Goal: Information Seeking & Learning: Understand process/instructions

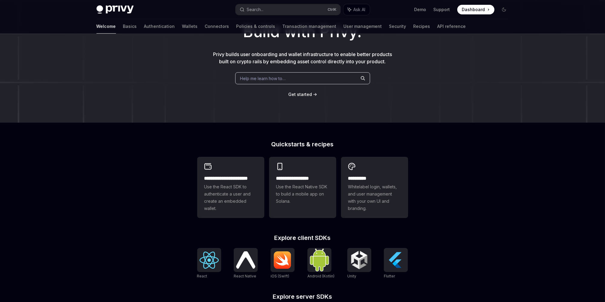
scroll to position [50, 0]
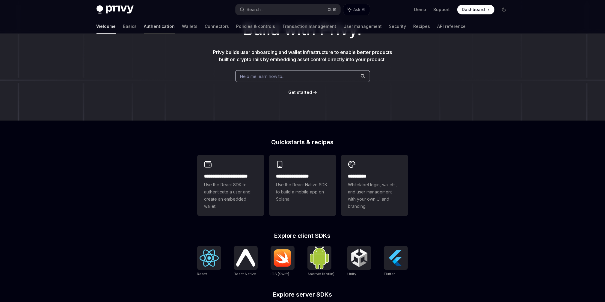
click at [144, 29] on link "Authentication" at bounding box center [159, 26] width 31 height 14
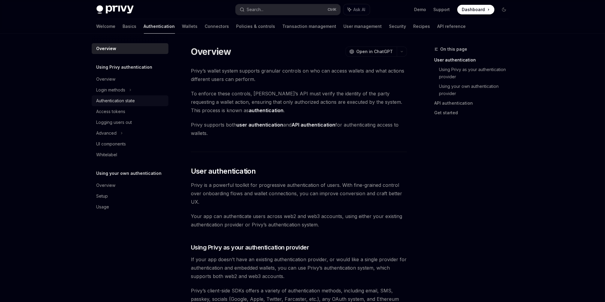
click at [120, 101] on div "Authentication state" at bounding box center [115, 100] width 39 height 7
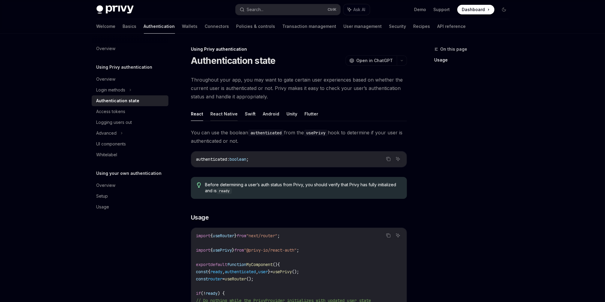
click at [232, 113] on button "React Native" at bounding box center [223, 114] width 27 height 14
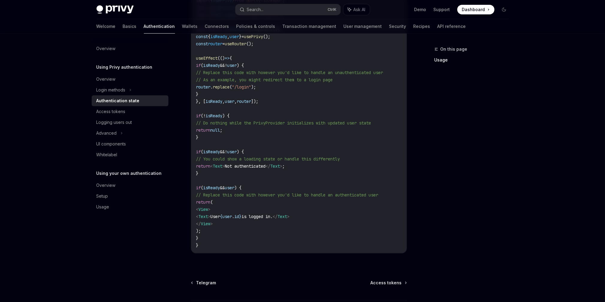
scroll to position [163, 0]
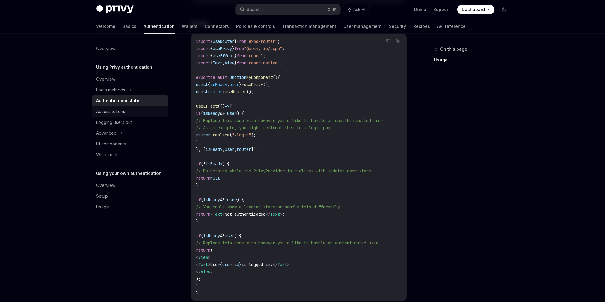
click at [108, 113] on div "Access tokens" at bounding box center [110, 111] width 29 height 7
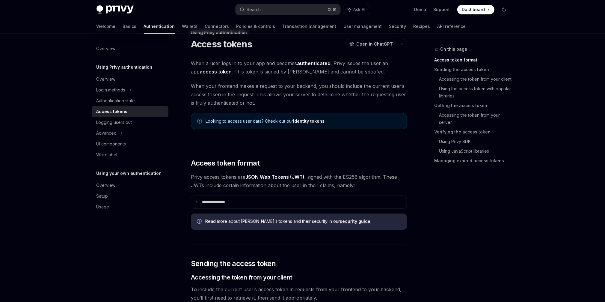
scroll to position [50, 0]
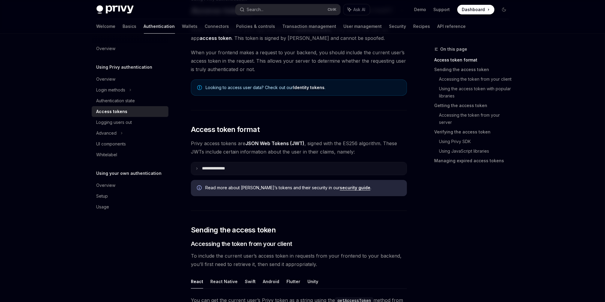
click at [215, 168] on p "**********" at bounding box center [218, 168] width 33 height 5
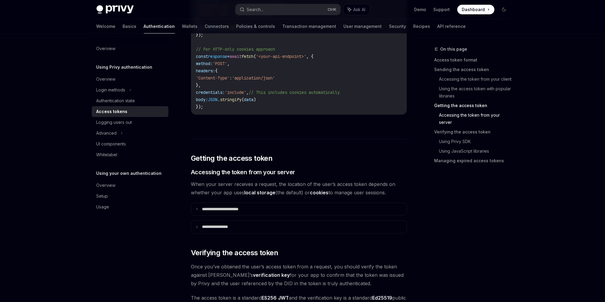
scroll to position [848, 0]
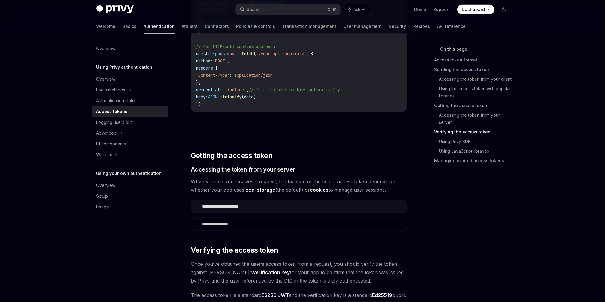
click at [211, 205] on p "**********" at bounding box center [227, 206] width 50 height 5
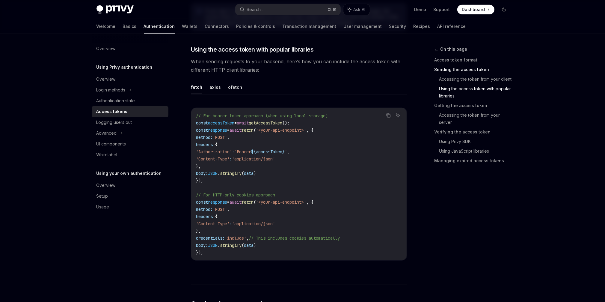
scroll to position [451, 0]
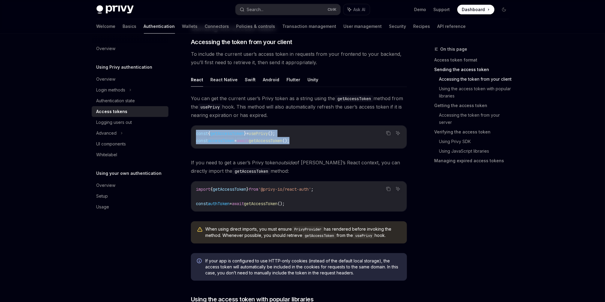
drag, startPoint x: 306, startPoint y: 138, endPoint x: 191, endPoint y: 132, distance: 114.9
click at [191, 132] on div "const { getAccessToken } = usePrivy (); const accessToken = await getAccessToke…" at bounding box center [298, 136] width 215 height 23
copy code "const { getAccessToken } = usePrivy (); const accessToken = await getAccessToke…"
click at [225, 189] on span "getAccessToken" at bounding box center [230, 188] width 34 height 5
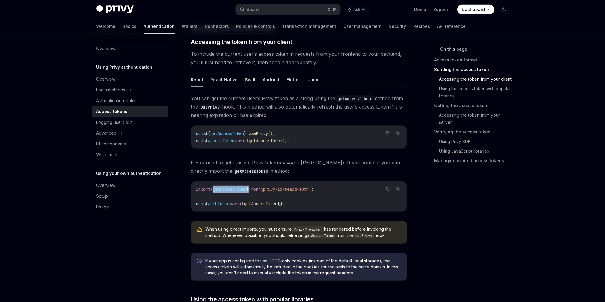
click at [225, 189] on span "getAccessToken" at bounding box center [230, 188] width 34 height 5
click at [230, 131] on span "getAccessToken" at bounding box center [227, 133] width 34 height 5
copy span "getAccessToken"
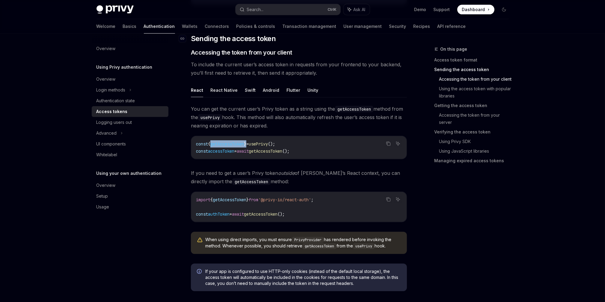
scroll to position [401, 0]
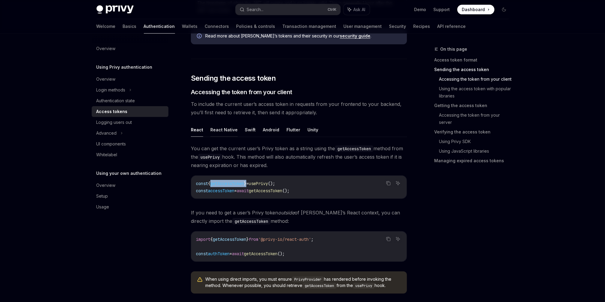
click at [215, 129] on button "React Native" at bounding box center [223, 129] width 27 height 14
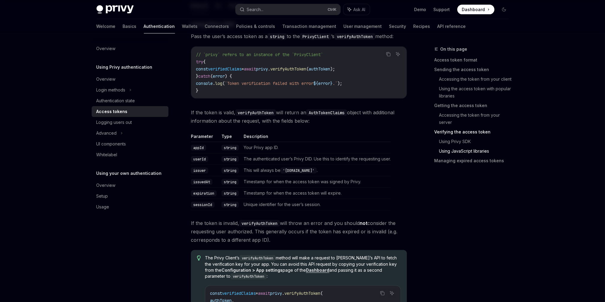
scroll to position [1223, 0]
click at [200, 158] on code "userId" at bounding box center [199, 160] width 17 height 6
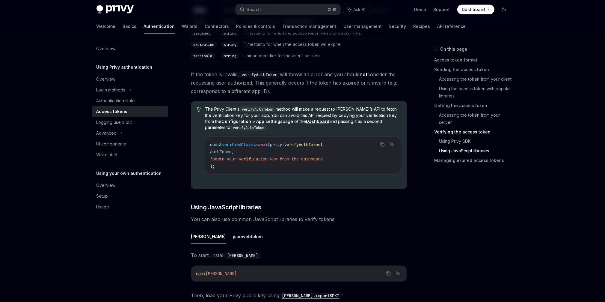
scroll to position [1173, 0]
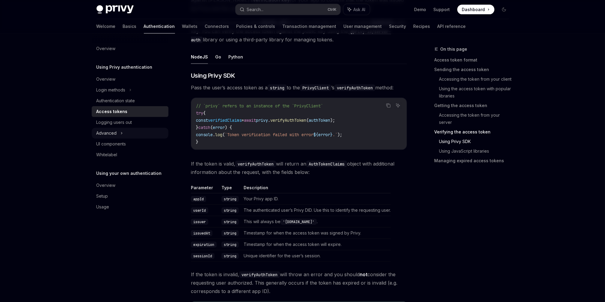
click at [132, 135] on div "Advanced" at bounding box center [130, 133] width 77 height 11
click at [343, 27] on link "User management" at bounding box center [362, 26] width 38 height 14
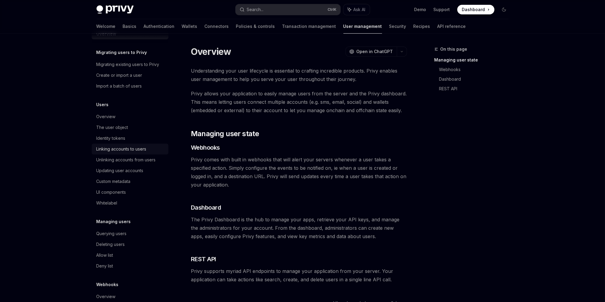
scroll to position [37, 0]
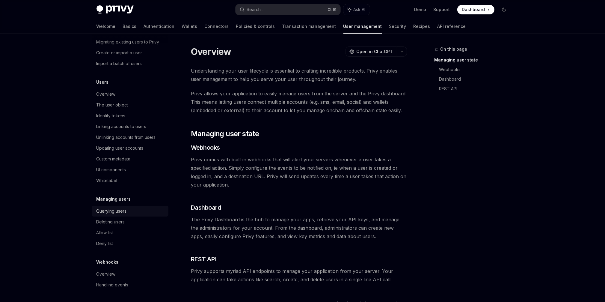
click at [121, 210] on div "Querying users" at bounding box center [111, 210] width 30 height 7
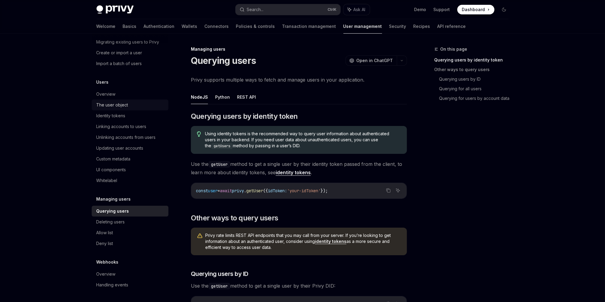
click at [118, 105] on div "The user object" at bounding box center [112, 104] width 32 height 7
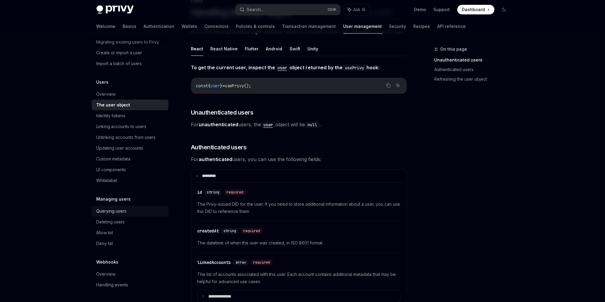
scroll to position [50, 0]
click at [127, 207] on div "Querying users" at bounding box center [130, 210] width 68 height 7
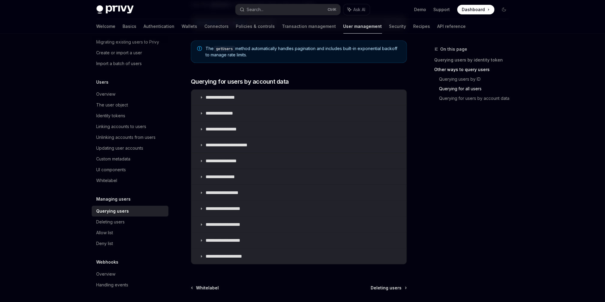
scroll to position [391, 0]
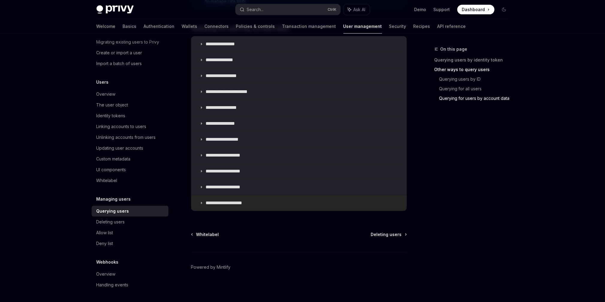
click at [211, 195] on summary "**********" at bounding box center [298, 203] width 215 height 16
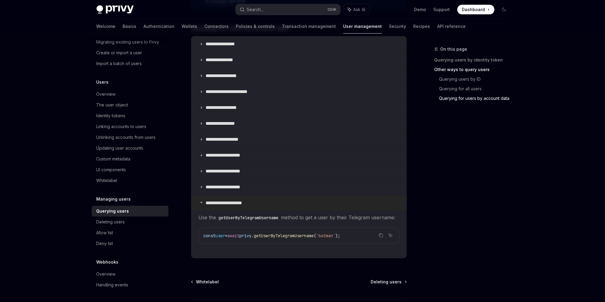
click at [211, 195] on summary "**********" at bounding box center [298, 203] width 215 height 16
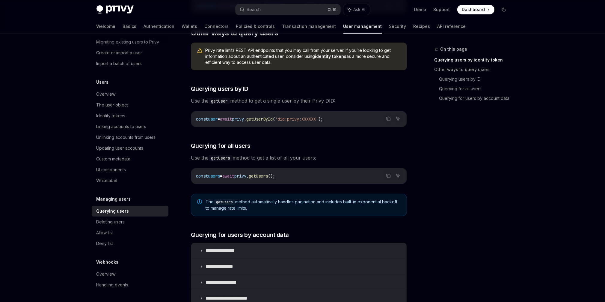
scroll to position [42, 0]
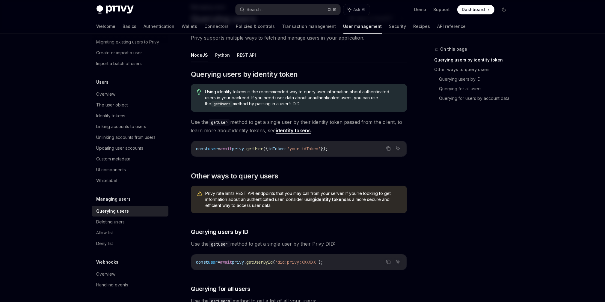
click at [291, 131] on link "identity tokens" at bounding box center [292, 130] width 35 height 6
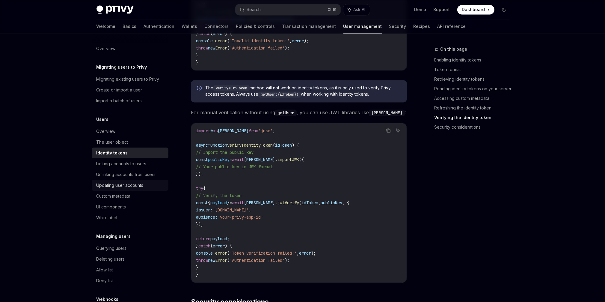
scroll to position [1697, 0]
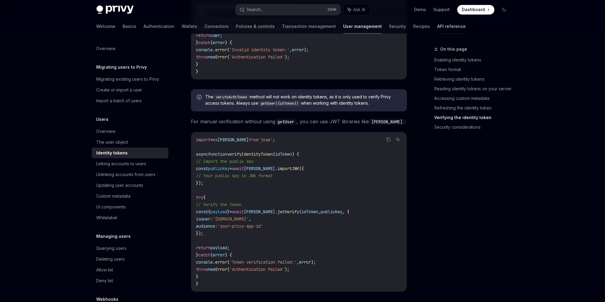
click at [437, 27] on link "API reference" at bounding box center [451, 26] width 28 height 14
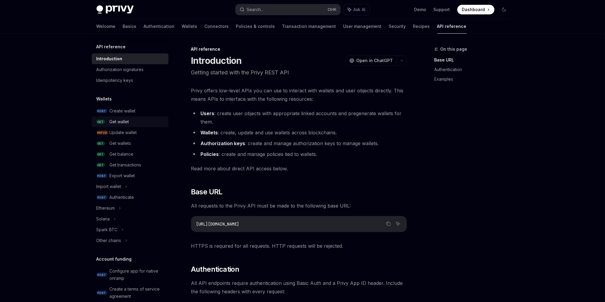
click at [137, 125] on link "GET Get wallet" at bounding box center [130, 121] width 77 height 11
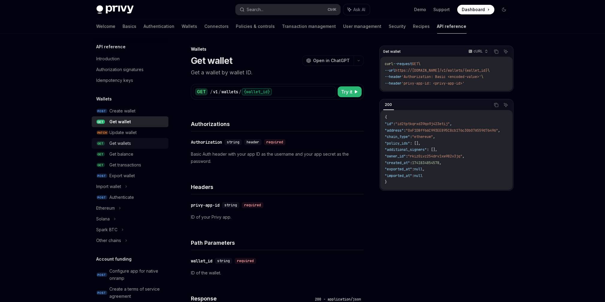
click at [127, 143] on div "Get wallets" at bounding box center [121, 143] width 22 height 7
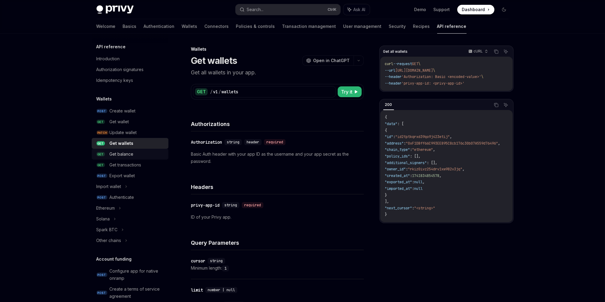
click at [133, 156] on div "Get balance" at bounding box center [122, 153] width 24 height 7
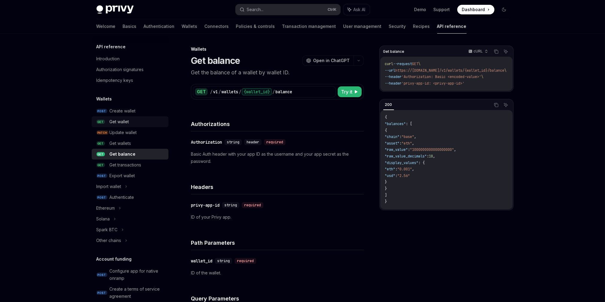
click at [130, 122] on div "Get wallet" at bounding box center [137, 121] width 55 height 7
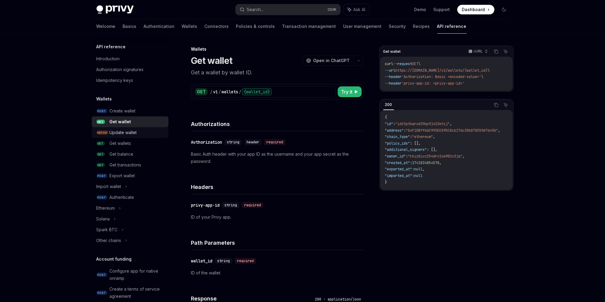
click at [133, 135] on div "Update wallet" at bounding box center [123, 132] width 27 height 7
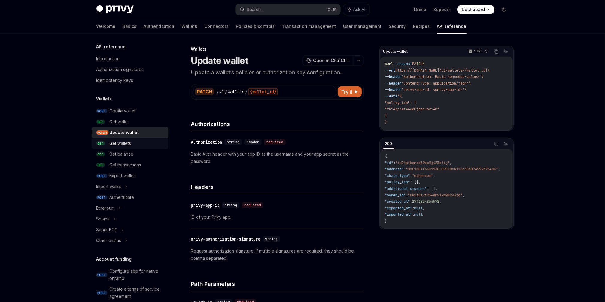
click at [125, 142] on div "Get wallets" at bounding box center [121, 143] width 22 height 7
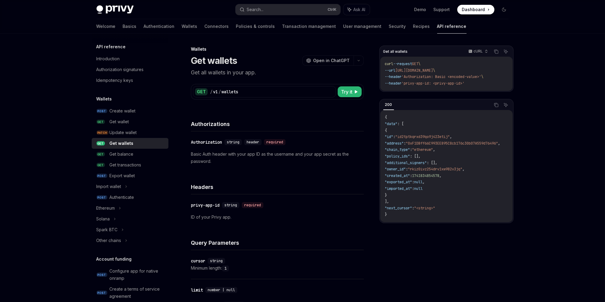
click at [243, 95] on div "GET / v1 / wallets" at bounding box center [264, 91] width 143 height 11
click at [244, 94] on div "/ v1 / wallets" at bounding box center [272, 92] width 124 height 6
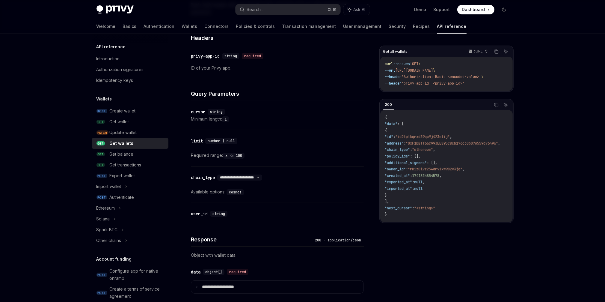
scroll to position [150, 0]
click at [200, 211] on div "user_id" at bounding box center [199, 213] width 17 height 6
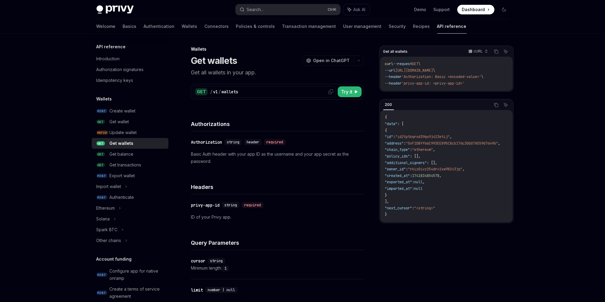
click at [248, 94] on div "/ v1 / wallets" at bounding box center [272, 92] width 124 height 6
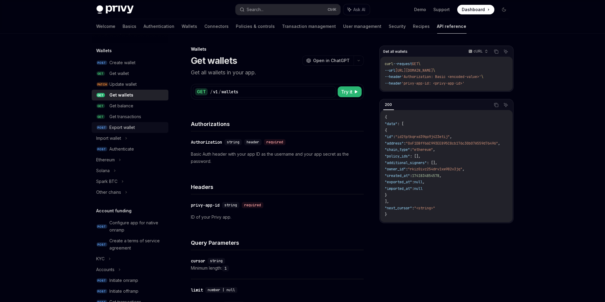
scroll to position [50, 0]
click at [114, 169] on icon at bounding box center [114, 168] width 2 height 7
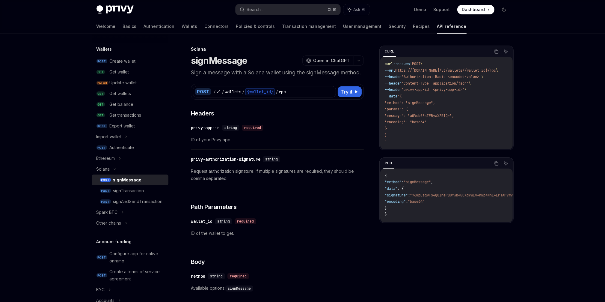
click at [134, 180] on div "signMessage" at bounding box center [127, 179] width 28 height 7
click at [295, 95] on div "/ v1 / wallets / {wallet_id} / rpc" at bounding box center [273, 91] width 120 height 7
click at [293, 95] on div "/ v1 / wallets / {wallet_id} / rpc" at bounding box center [273, 91] width 120 height 7
click at [144, 205] on div "signAndSendTransaction" at bounding box center [137, 201] width 49 height 7
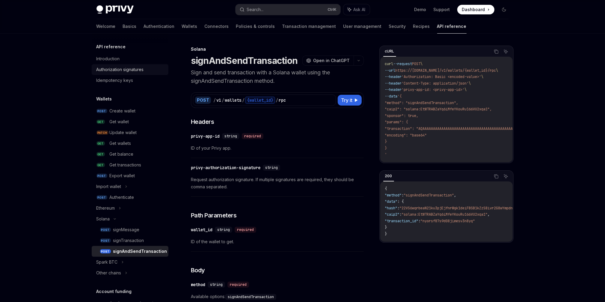
click at [115, 69] on div "Authorization signatures" at bounding box center [119, 69] width 47 height 7
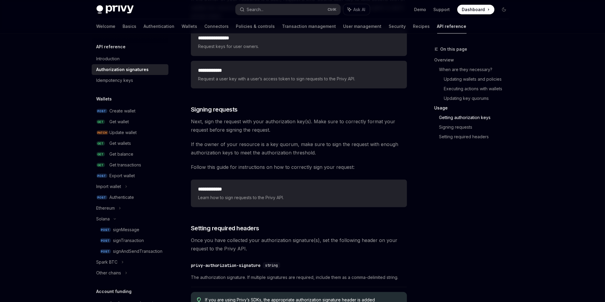
scroll to position [848, 0]
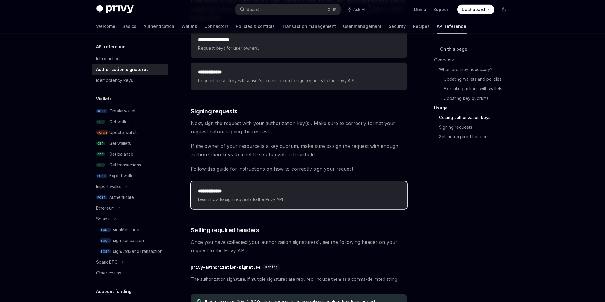
click at [266, 190] on h2 "**********" at bounding box center [299, 190] width 202 height 7
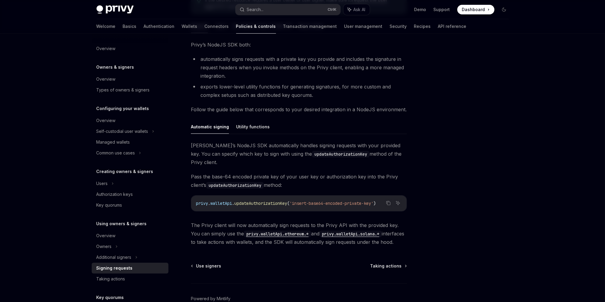
scroll to position [130, 0]
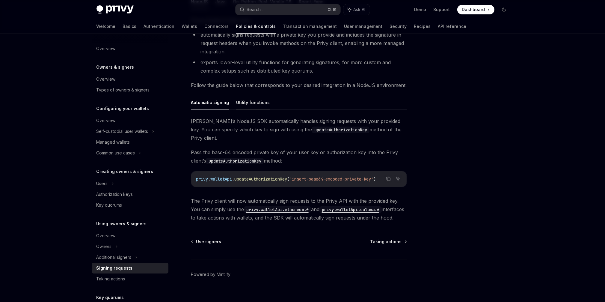
click at [244, 97] on button "Utility functions" at bounding box center [253, 102] width 34 height 14
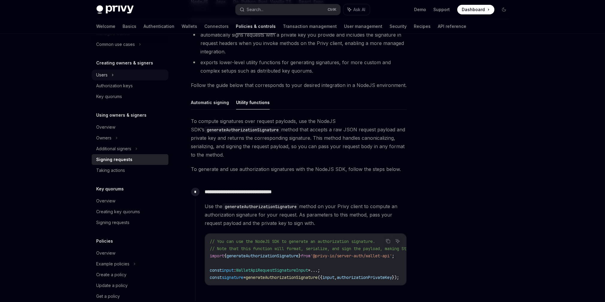
scroll to position [120, 0]
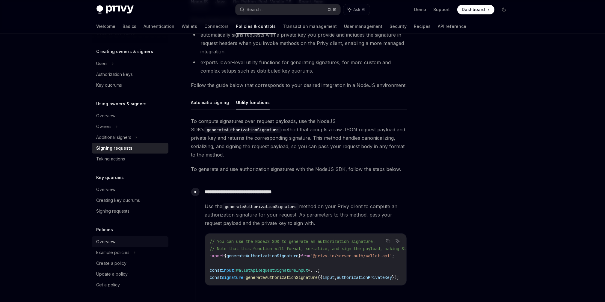
click at [111, 242] on div "Overview" at bounding box center [105, 241] width 19 height 7
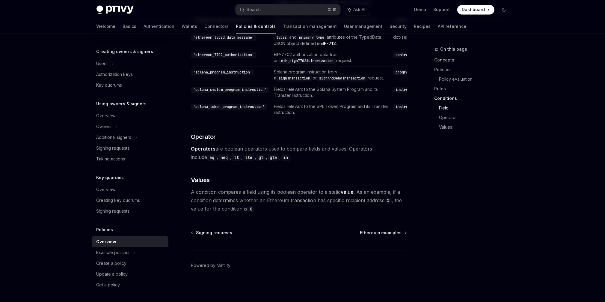
scroll to position [1745, 0]
click at [113, 157] on div "Taking actions" at bounding box center [110, 158] width 29 height 7
type textarea "*"
